Goal: Navigation & Orientation: Find specific page/section

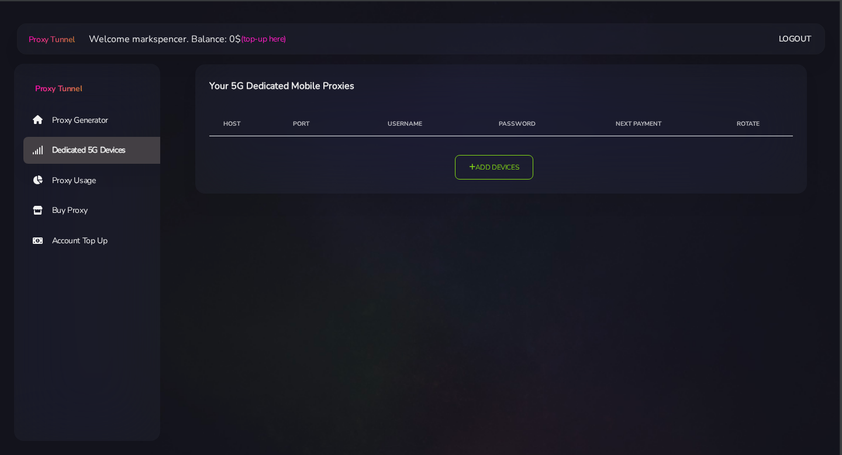
click at [101, 180] on link "Proxy Usage" at bounding box center [96, 180] width 146 height 27
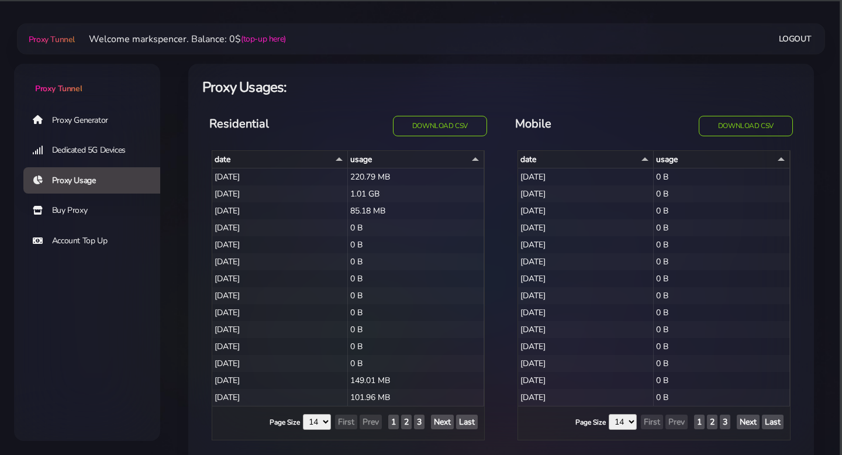
select select "14"
click at [57, 203] on link "Buy Proxy" at bounding box center [96, 210] width 146 height 27
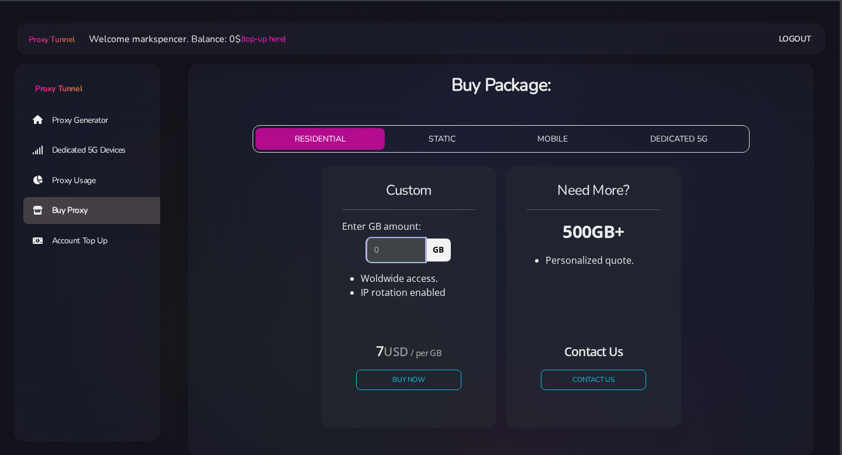
click at [395, 253] on input "number" at bounding box center [396, 249] width 59 height 23
click at [103, 120] on link "Proxy Generator" at bounding box center [96, 119] width 146 height 27
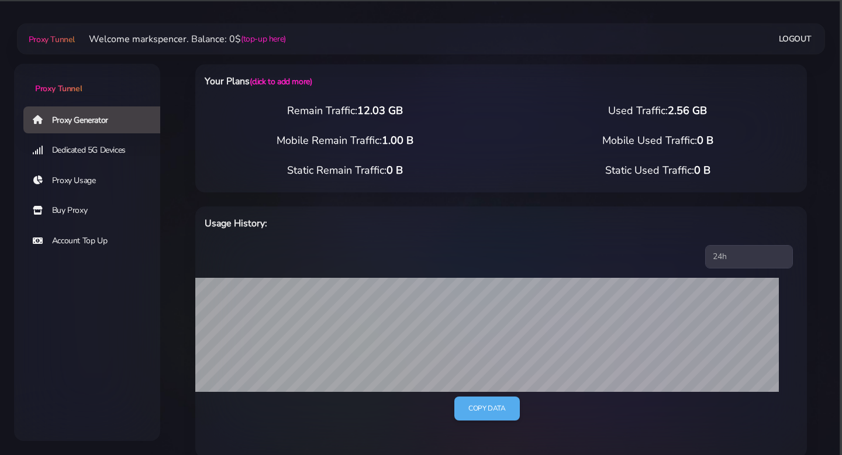
click at [793, 44] on link "Logout" at bounding box center [795, 39] width 33 height 22
